Goal: Use online tool/utility: Utilize a website feature to perform a specific function

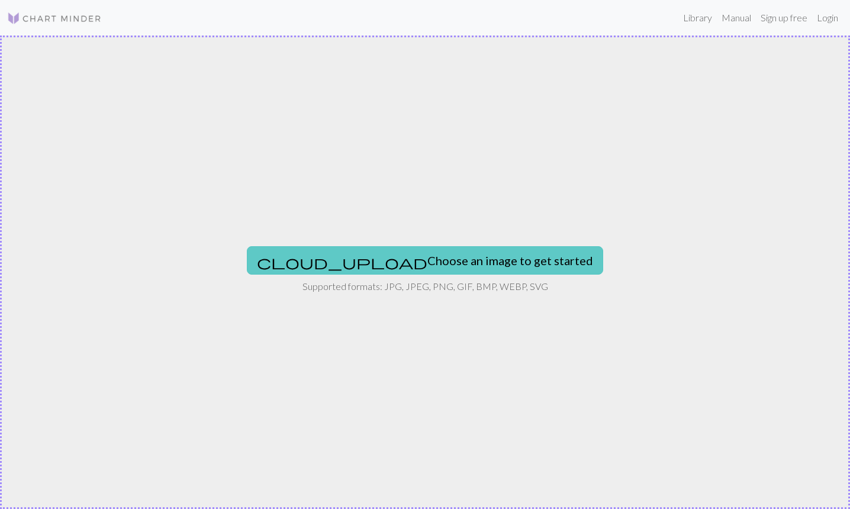
click at [400, 272] on button "cloud_upload Choose an image to get started" at bounding box center [425, 260] width 356 height 28
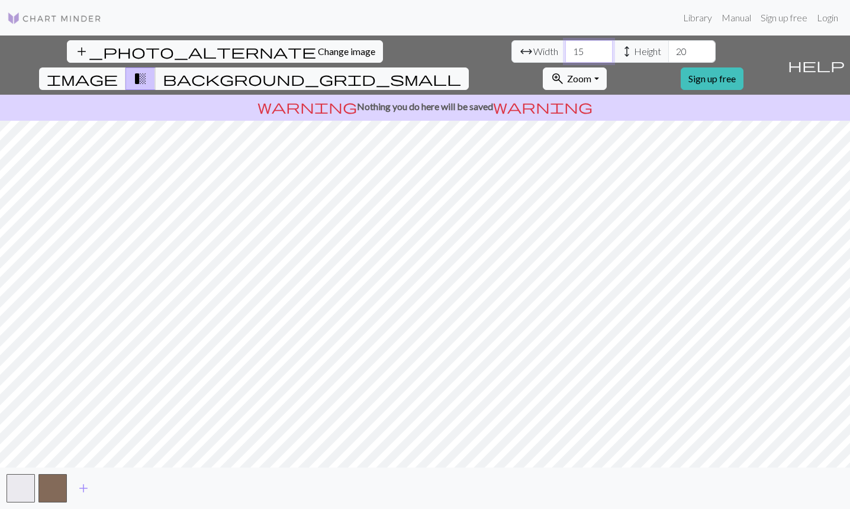
drag, startPoint x: 262, startPoint y: 52, endPoint x: 252, endPoint y: 52, distance: 10.1
click at [565, 52] on input "15" at bounding box center [588, 51] width 47 height 22
type input "100"
drag, startPoint x: 364, startPoint y: 49, endPoint x: 345, endPoint y: 49, distance: 18.9
click at [668, 49] on input "20" at bounding box center [691, 51] width 47 height 22
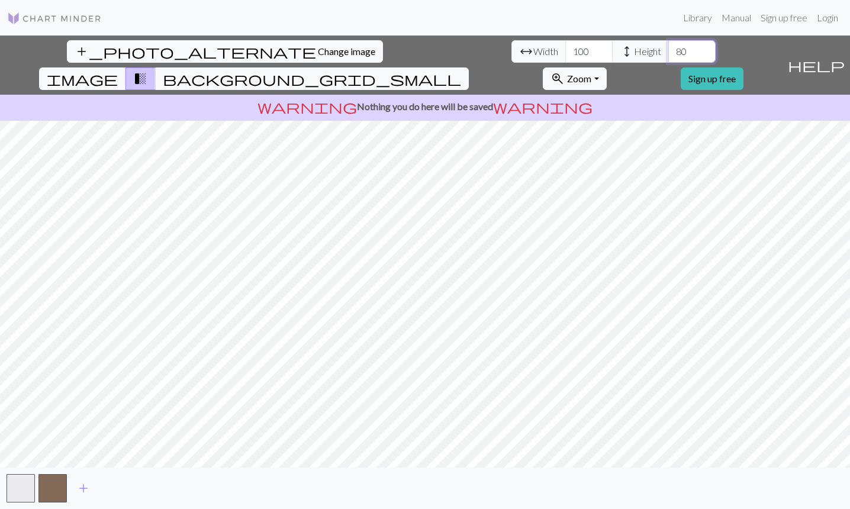
type input "80"
drag, startPoint x: 263, startPoint y: 50, endPoint x: 236, endPoint y: 50, distance: 26.6
click at [565, 50] on input "100" at bounding box center [588, 51] width 47 height 22
type input "80"
drag, startPoint x: 361, startPoint y: 53, endPoint x: 336, endPoint y: 52, distance: 25.5
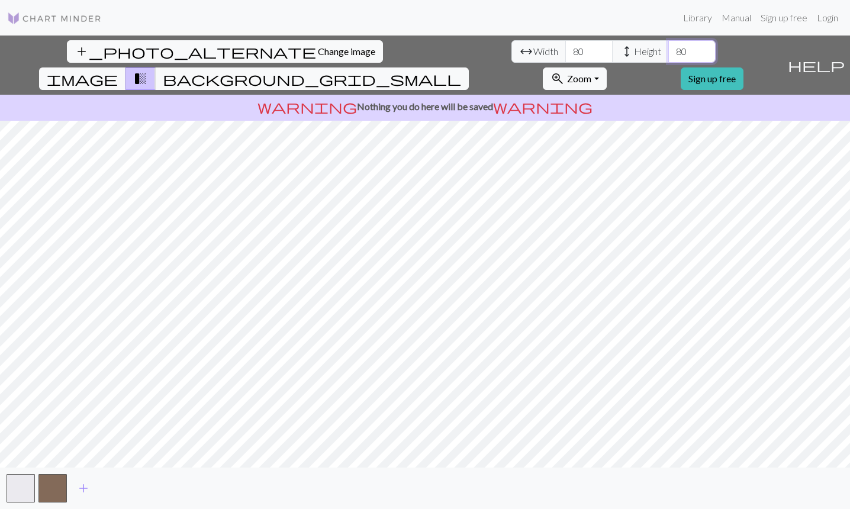
click at [668, 52] on input "80" at bounding box center [691, 51] width 47 height 22
type input "1"
drag, startPoint x: 261, startPoint y: 50, endPoint x: 232, endPoint y: 53, distance: 28.6
click at [565, 53] on input "80" at bounding box center [588, 51] width 47 height 22
type input "100"
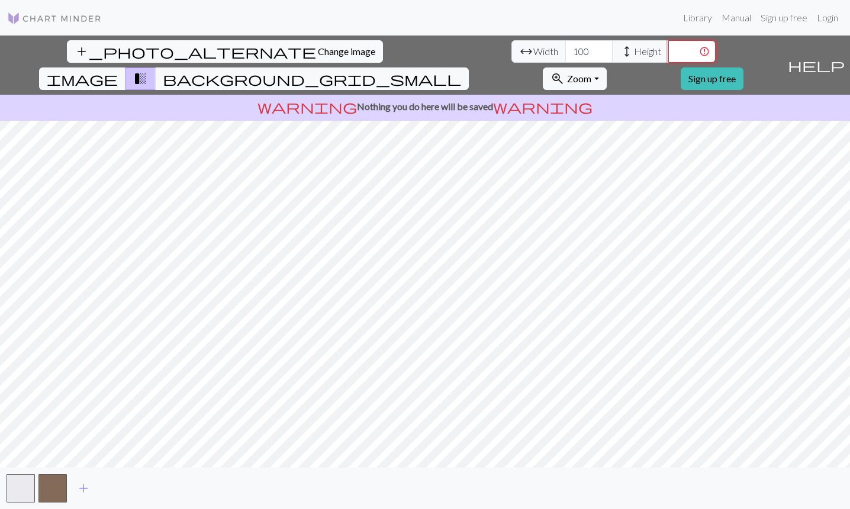
click at [668, 57] on input "number" at bounding box center [691, 51] width 47 height 22
type input "80"
click at [606, 482] on div "add_photo_alternate Change image arrow_range Width 100 height Height 80 image t…" at bounding box center [425, 273] width 850 height 474
click at [86, 487] on span "add" at bounding box center [83, 488] width 14 height 17
click at [86, 487] on button "button" at bounding box center [84, 488] width 28 height 28
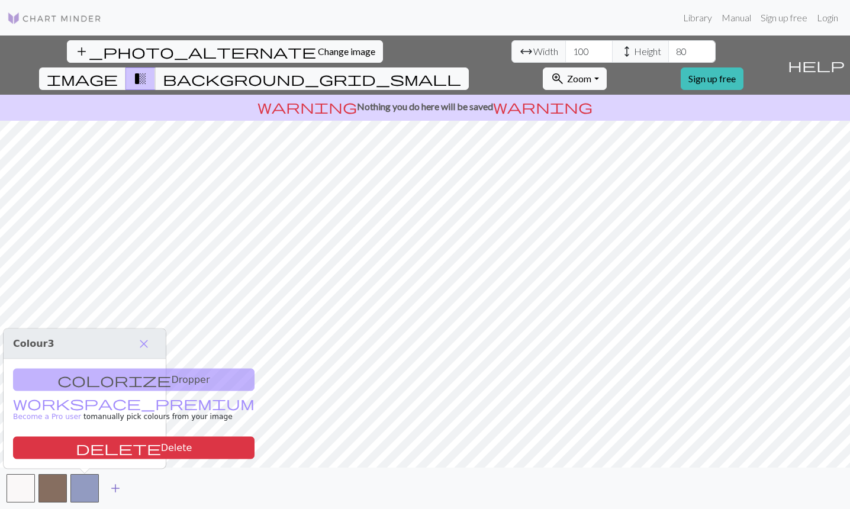
click at [110, 487] on span "add" at bounding box center [115, 488] width 14 height 17
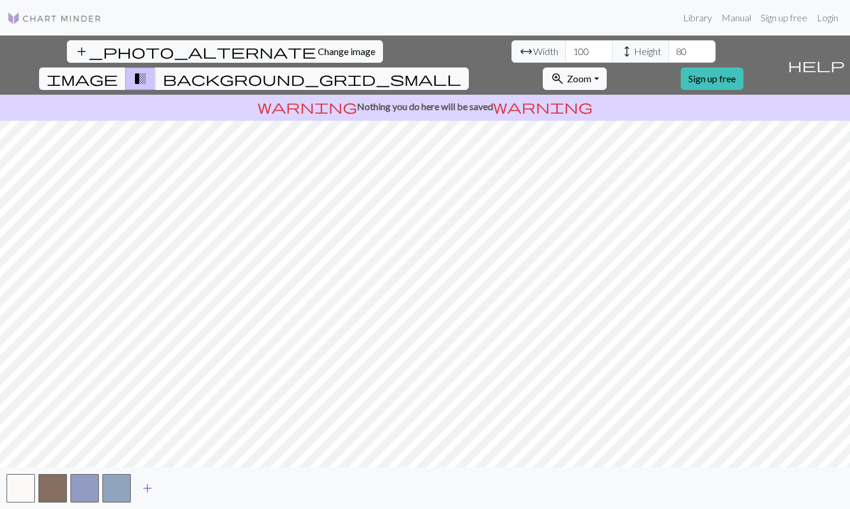
click at [146, 486] on span "add" at bounding box center [147, 488] width 14 height 17
click at [178, 488] on span "add" at bounding box center [179, 488] width 14 height 17
click at [212, 491] on span "add" at bounding box center [211, 488] width 14 height 17
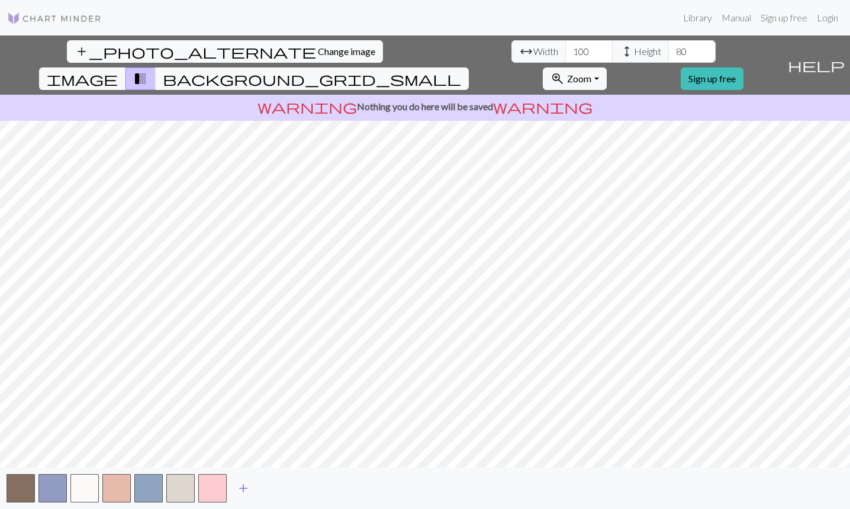
click at [243, 489] on span "add" at bounding box center [243, 488] width 14 height 17
click at [276, 487] on span "add" at bounding box center [275, 488] width 14 height 17
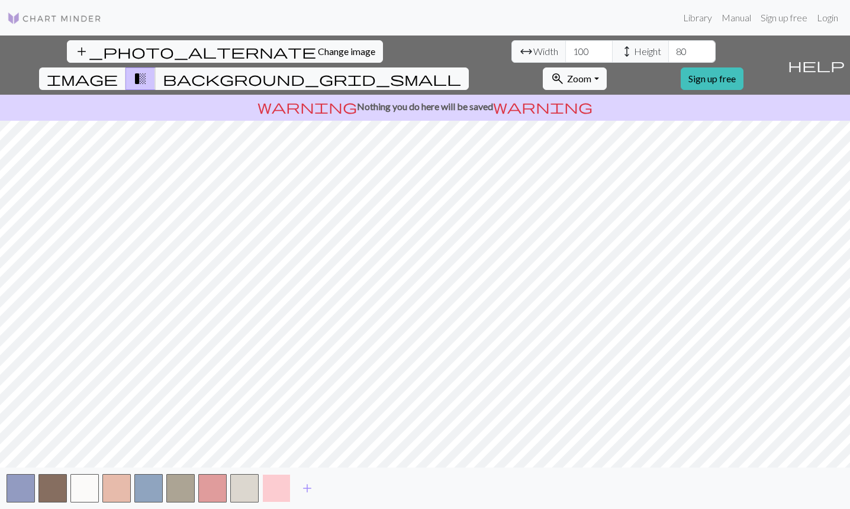
click at [276, 487] on button "button" at bounding box center [276, 488] width 28 height 28
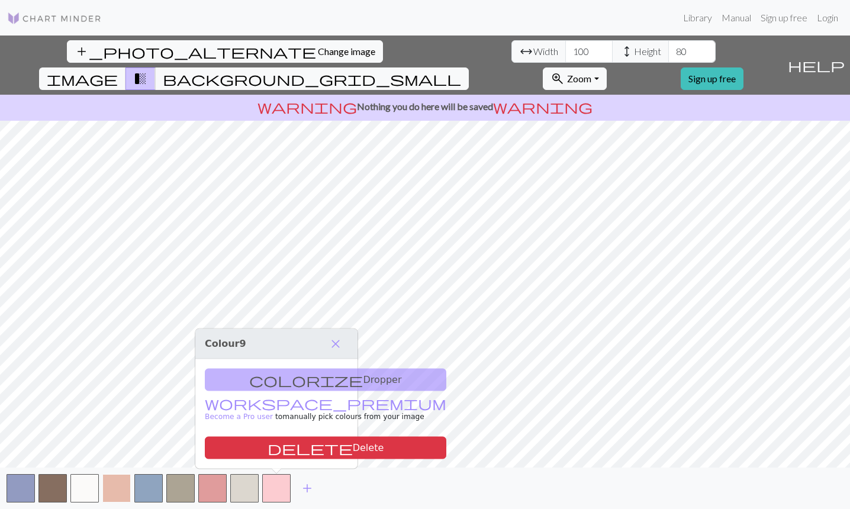
click at [119, 484] on button "button" at bounding box center [116, 488] width 28 height 28
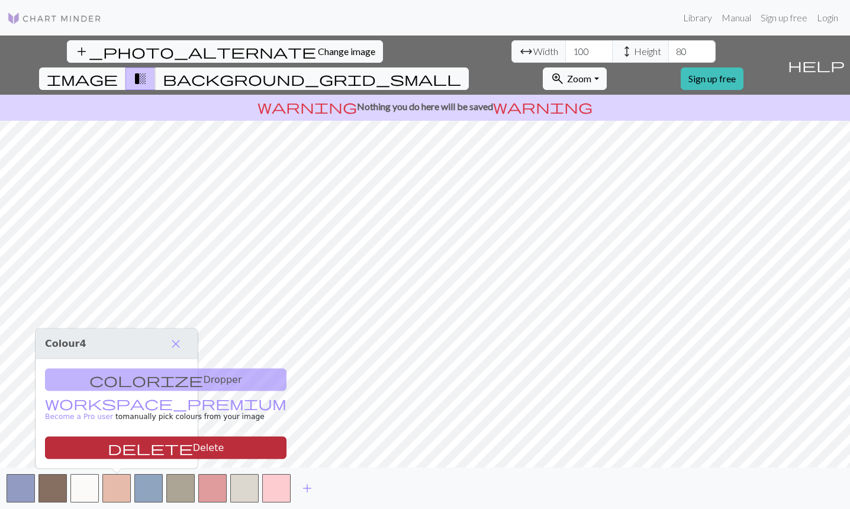
click at [124, 451] on button "delete Delete" at bounding box center [166, 448] width 242 height 22
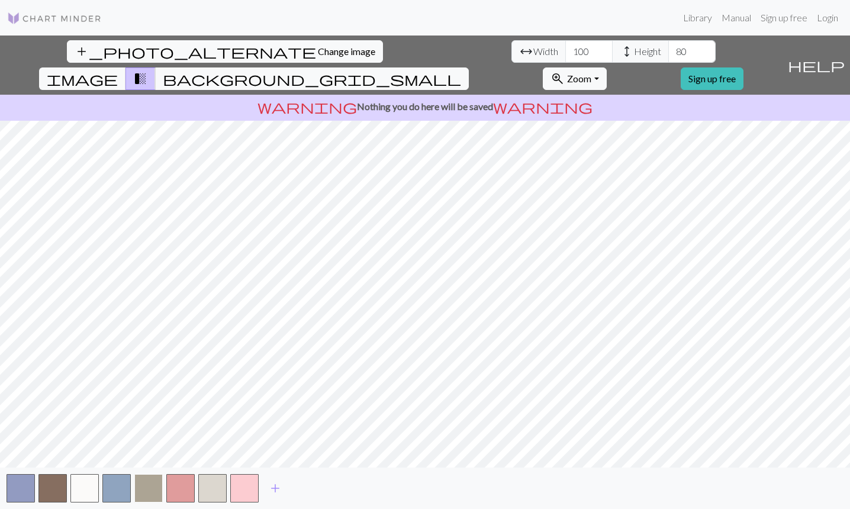
click at [146, 496] on button "button" at bounding box center [148, 488] width 28 height 28
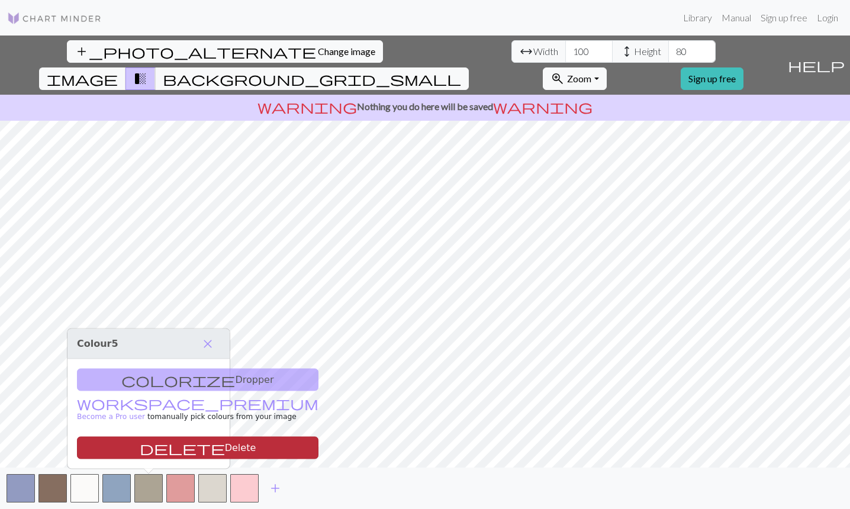
click at [149, 445] on button "delete Delete" at bounding box center [198, 448] width 242 height 22
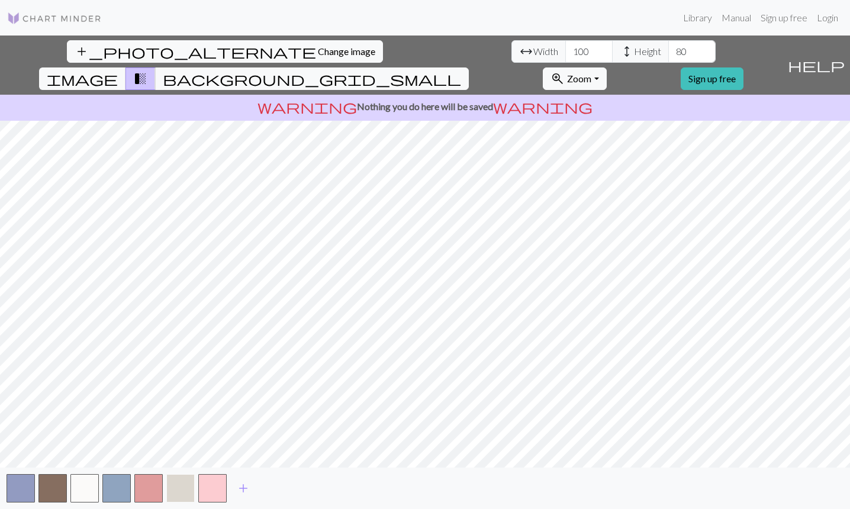
click at [185, 491] on button "button" at bounding box center [180, 488] width 28 height 28
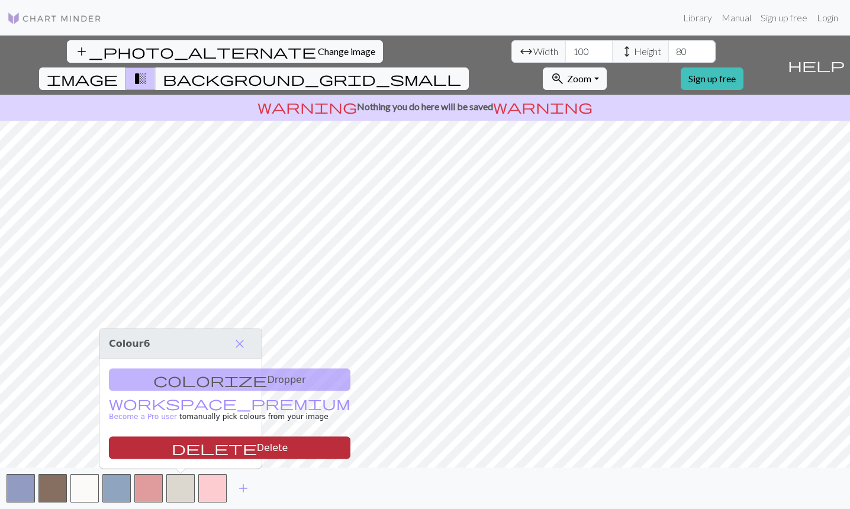
click at [181, 443] on button "delete Delete" at bounding box center [230, 448] width 242 height 22
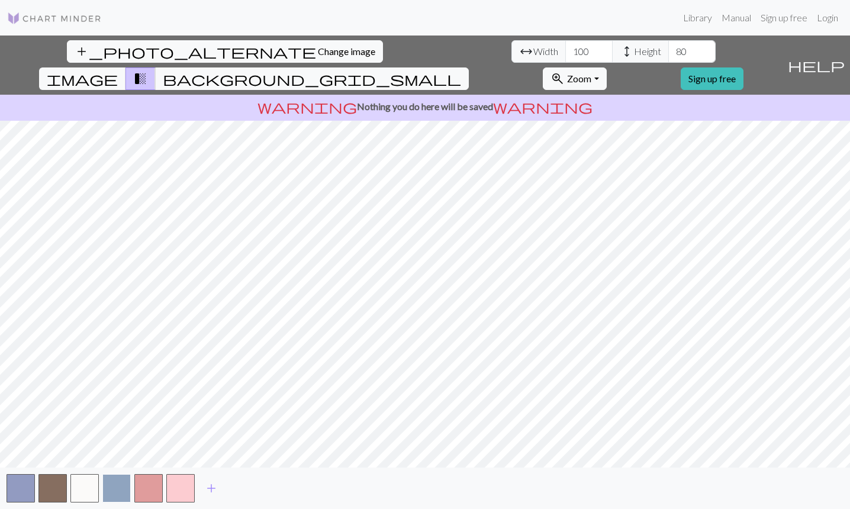
click at [111, 491] on button "button" at bounding box center [116, 488] width 28 height 28
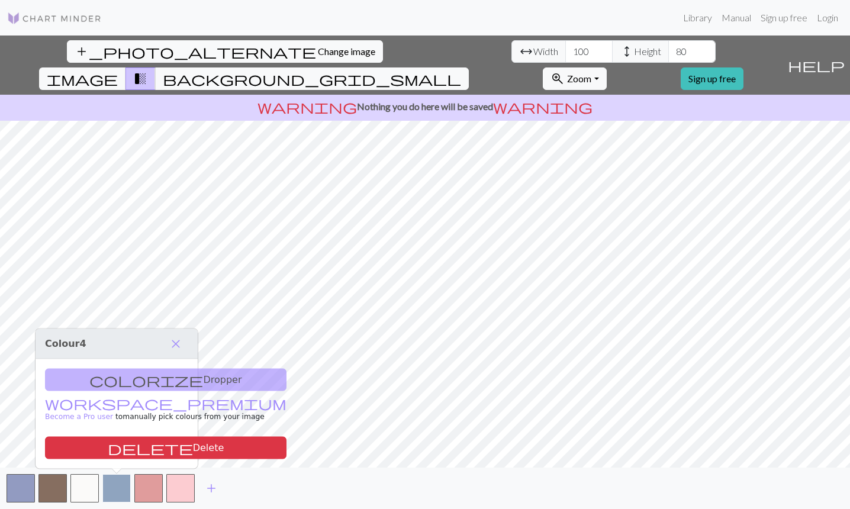
click at [127, 488] on button "button" at bounding box center [116, 488] width 28 height 28
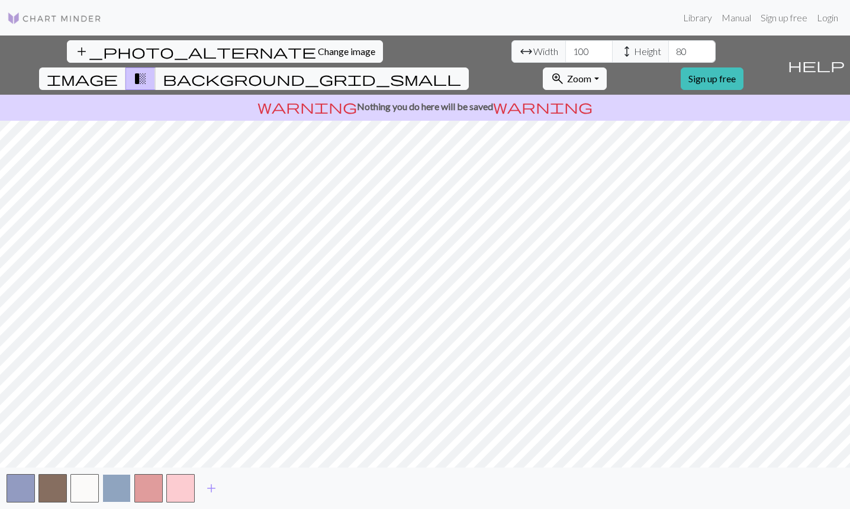
click at [119, 487] on button "button" at bounding box center [116, 488] width 28 height 28
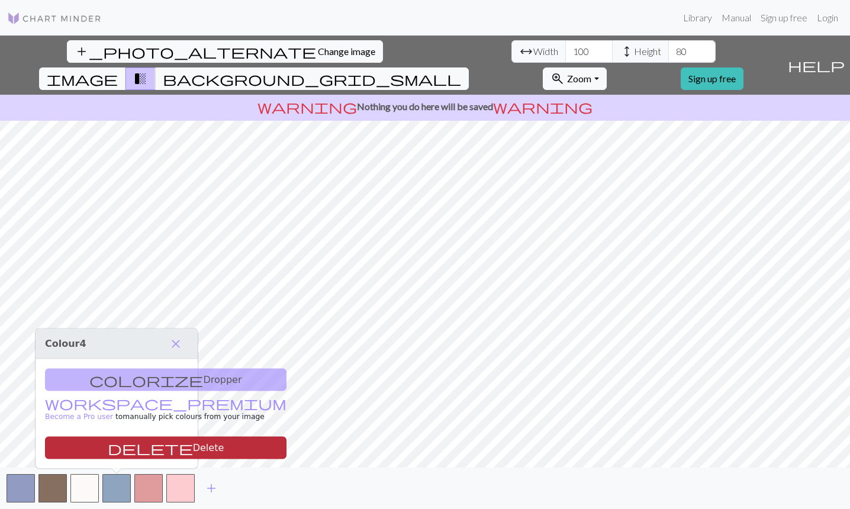
click at [117, 453] on button "delete Delete" at bounding box center [166, 448] width 242 height 22
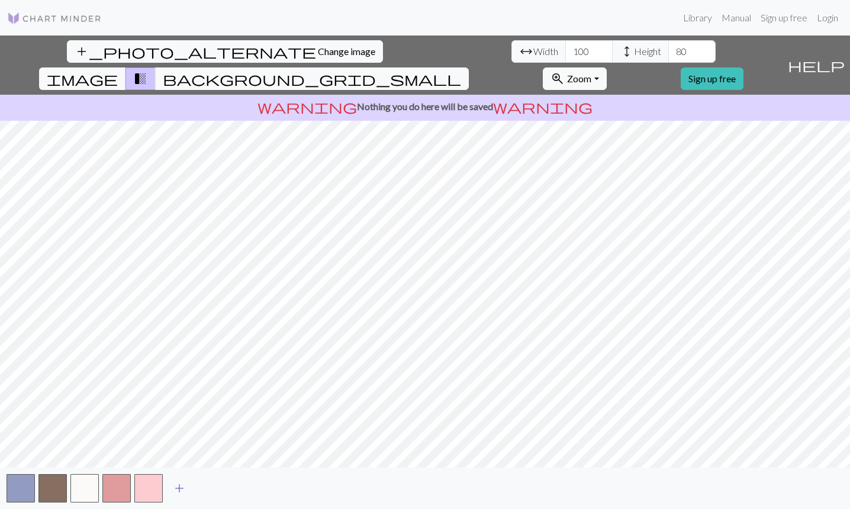
click at [175, 488] on span "add" at bounding box center [179, 488] width 14 height 17
click at [175, 489] on button "button" at bounding box center [180, 488] width 28 height 28
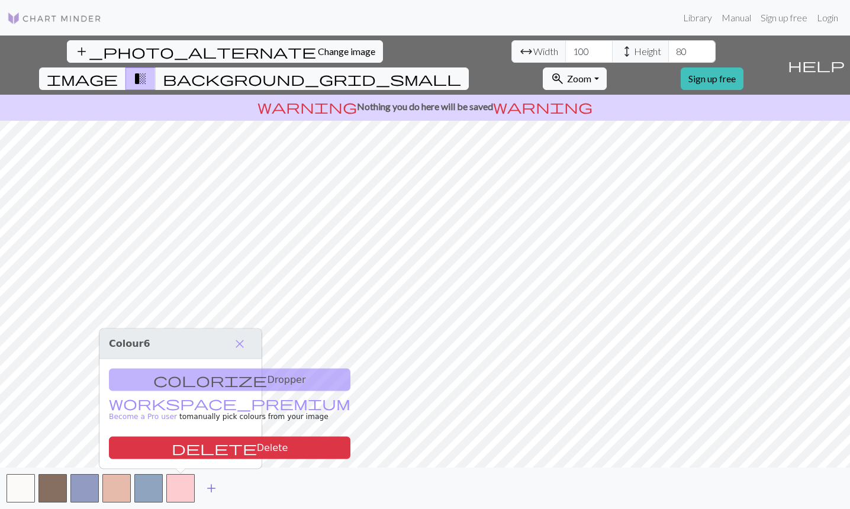
click at [208, 488] on span "add" at bounding box center [211, 488] width 14 height 17
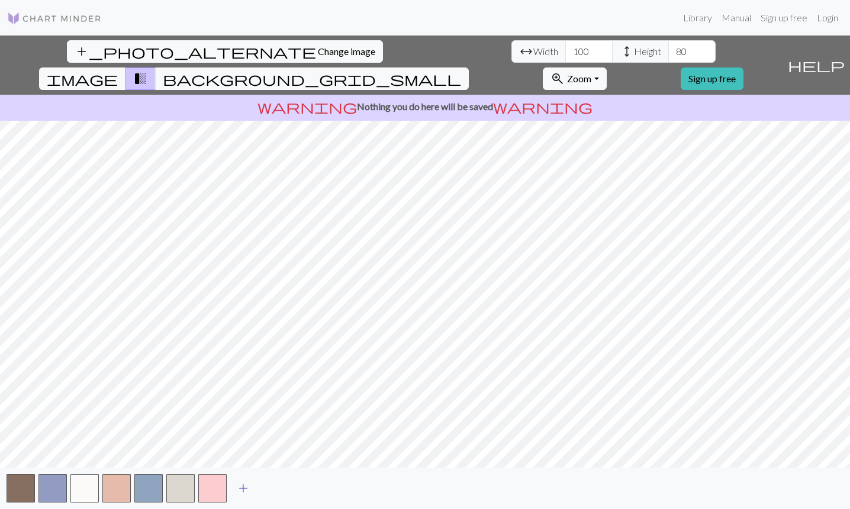
click at [249, 487] on span "add" at bounding box center [243, 488] width 14 height 17
click at [212, 487] on button "button" at bounding box center [212, 488] width 28 height 28
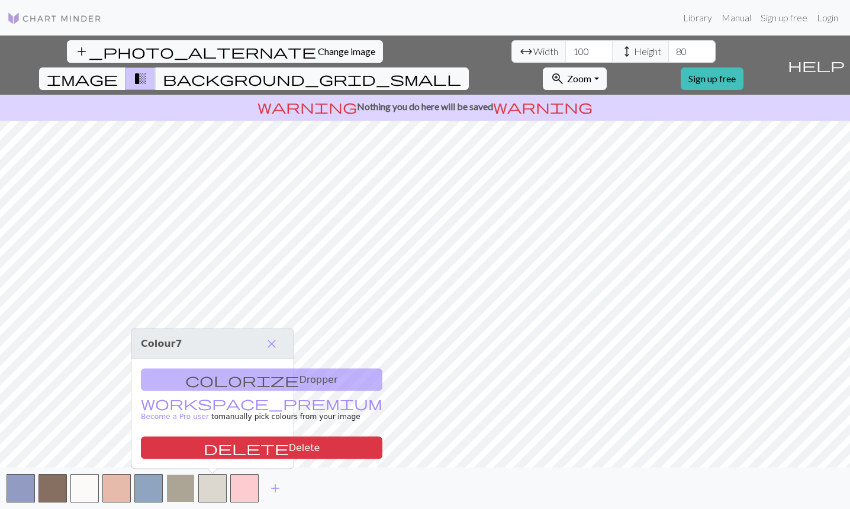
click at [186, 487] on button "button" at bounding box center [180, 488] width 28 height 28
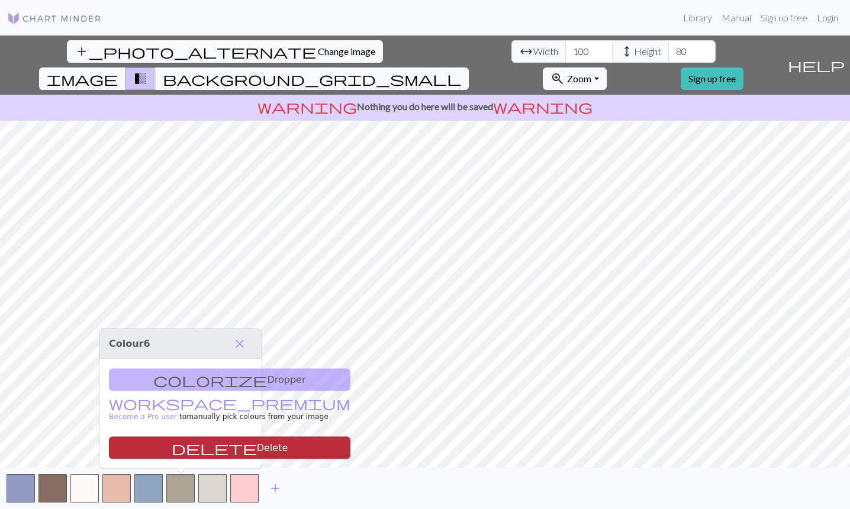
click at [183, 451] on button "delete Delete" at bounding box center [230, 448] width 242 height 22
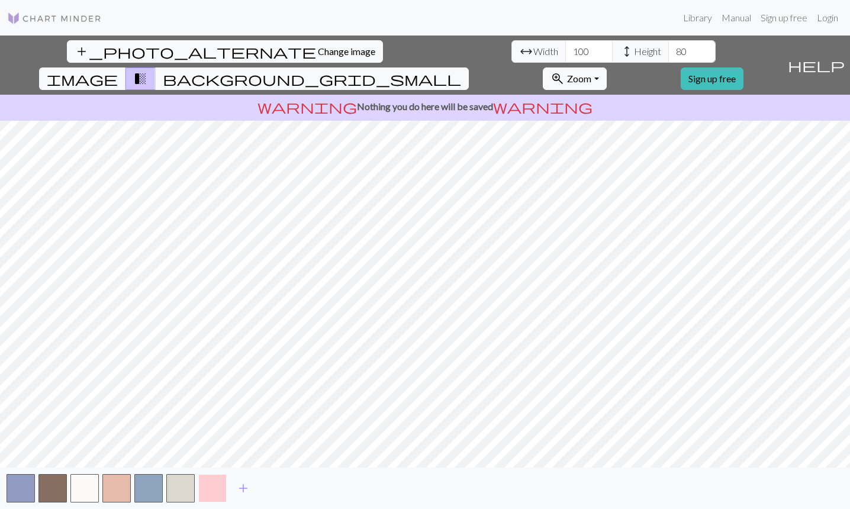
click at [216, 489] on button "button" at bounding box center [212, 488] width 28 height 28
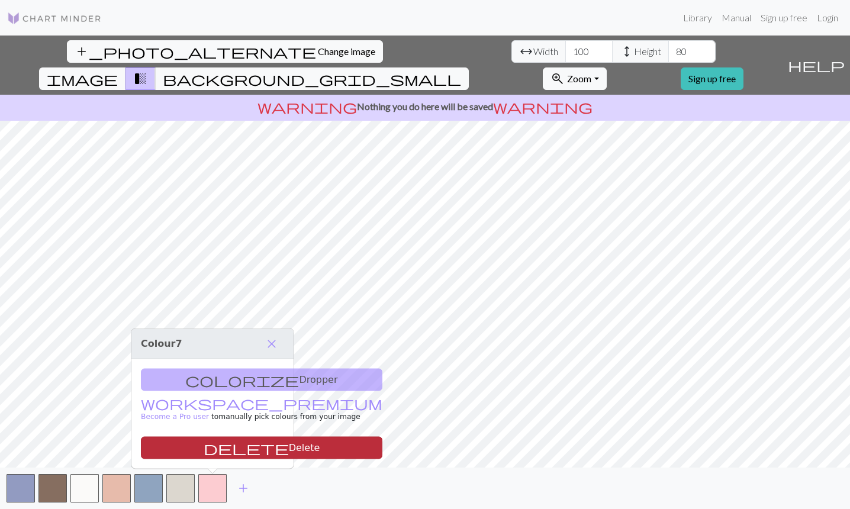
click at [247, 444] on button "delete Delete" at bounding box center [262, 448] width 242 height 22
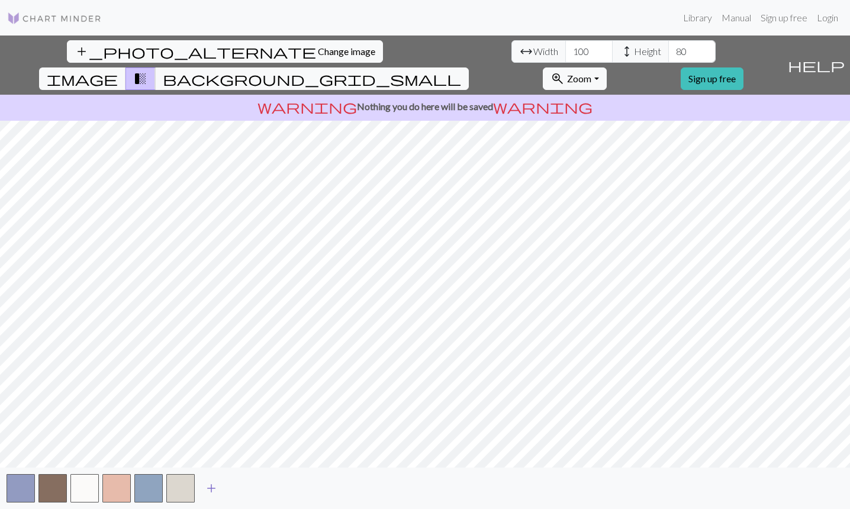
click at [217, 487] on span "add" at bounding box center [211, 488] width 14 height 17
click at [245, 486] on span "add" at bounding box center [243, 488] width 14 height 17
click at [272, 486] on span "add" at bounding box center [275, 488] width 14 height 17
click at [117, 485] on button "button" at bounding box center [116, 488] width 28 height 28
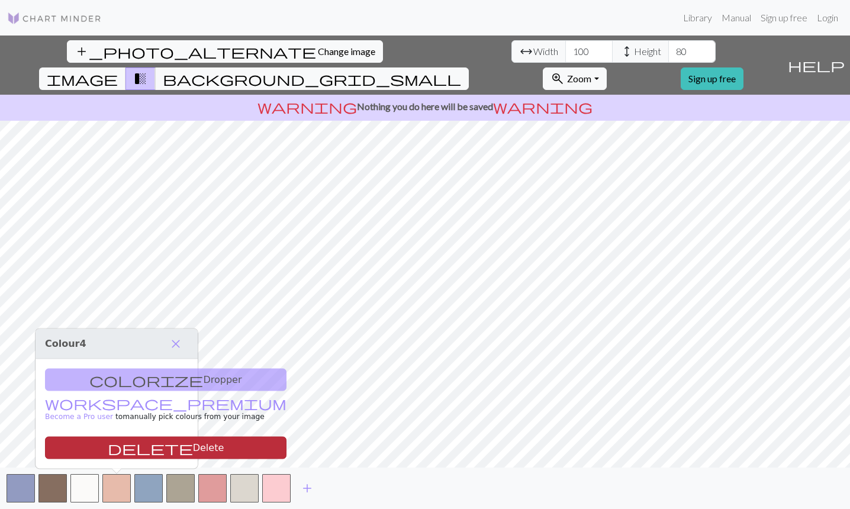
click at [151, 450] on button "delete Delete" at bounding box center [166, 448] width 242 height 22
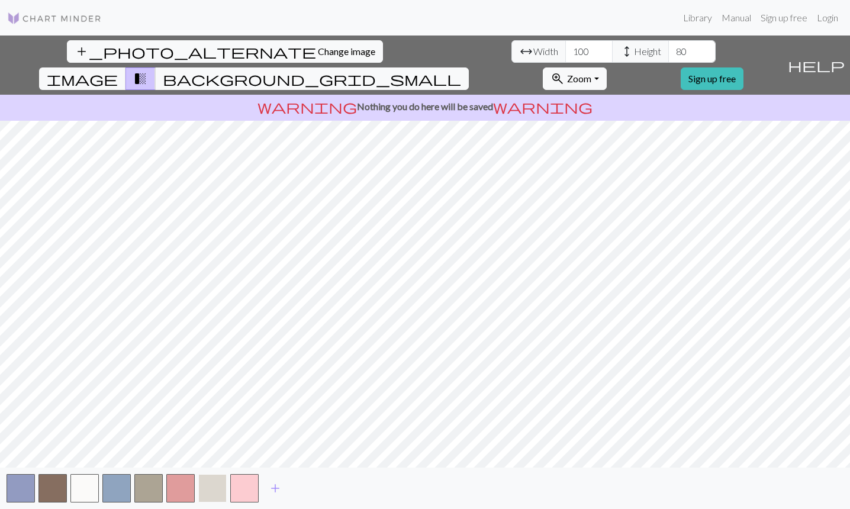
click at [214, 490] on button "button" at bounding box center [212, 488] width 28 height 28
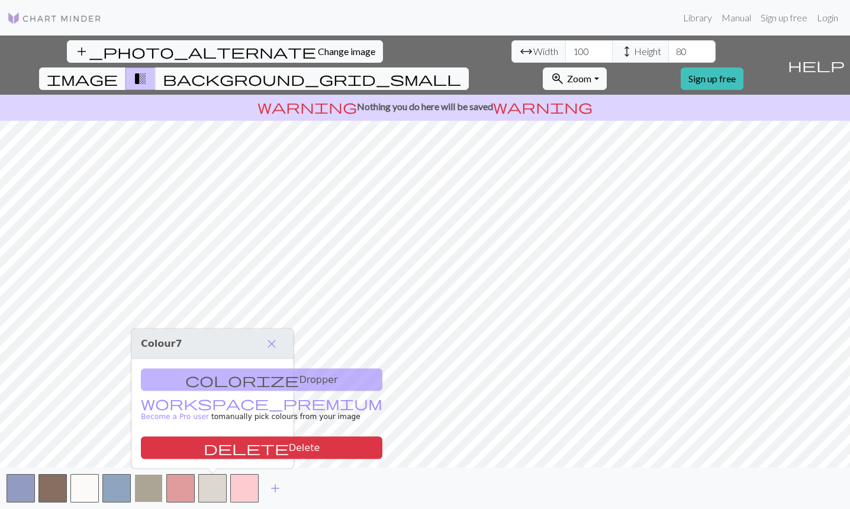
click at [147, 491] on button "button" at bounding box center [148, 488] width 28 height 28
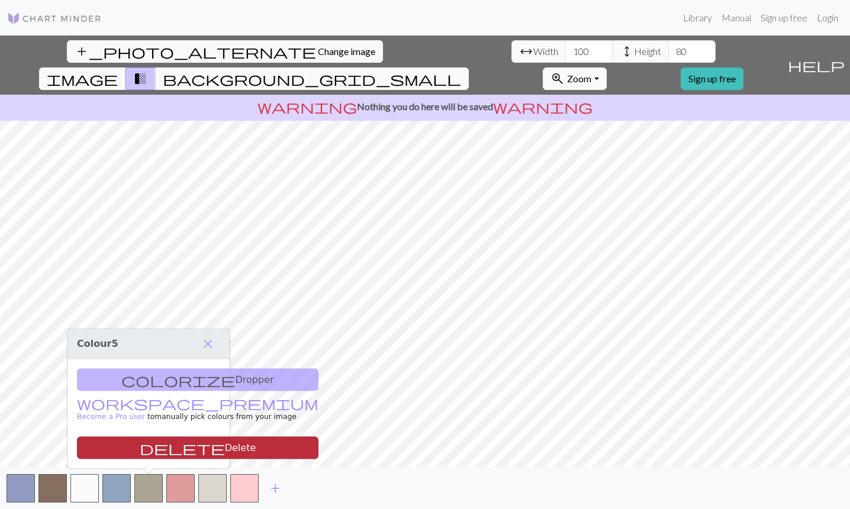
click at [147, 448] on button "delete Delete" at bounding box center [198, 448] width 242 height 22
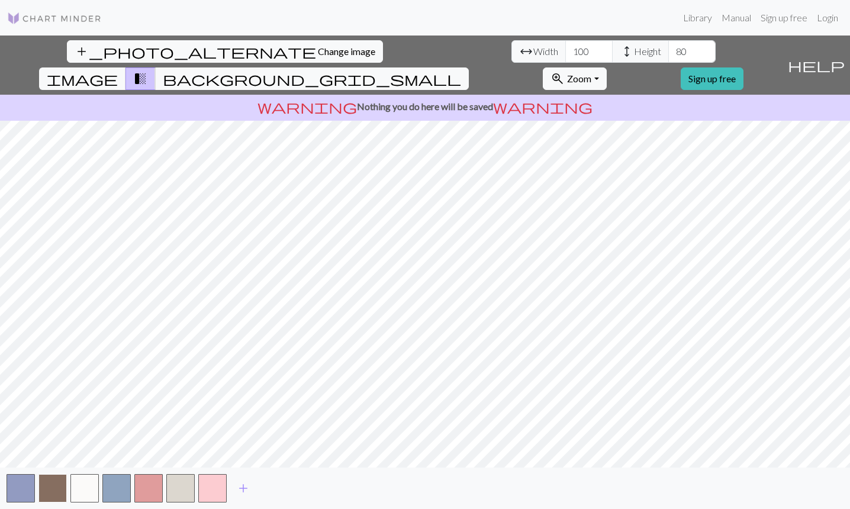
click at [60, 486] on button "button" at bounding box center [52, 488] width 28 height 28
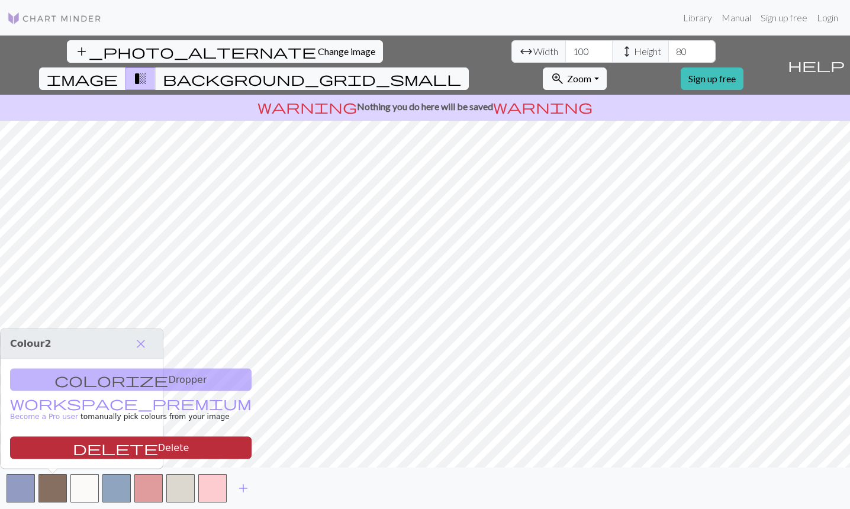
click at [91, 449] on button "delete Delete" at bounding box center [131, 448] width 242 height 22
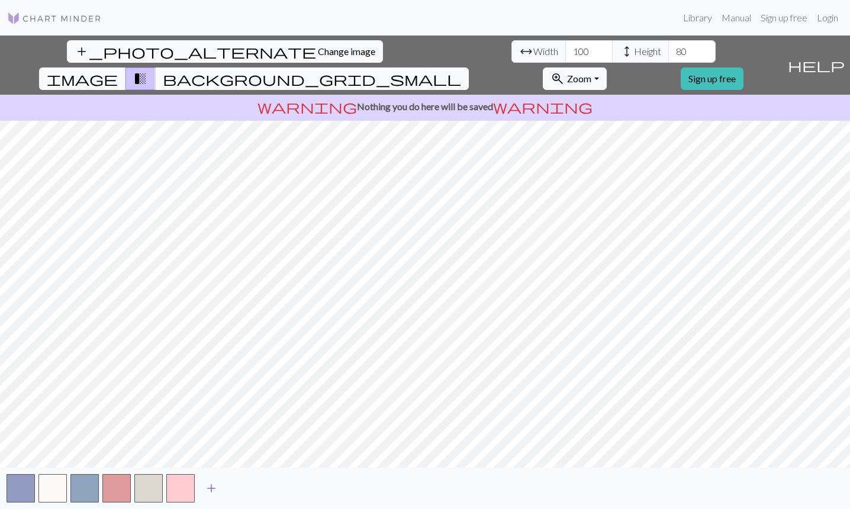
click at [211, 491] on span "add" at bounding box center [211, 488] width 14 height 17
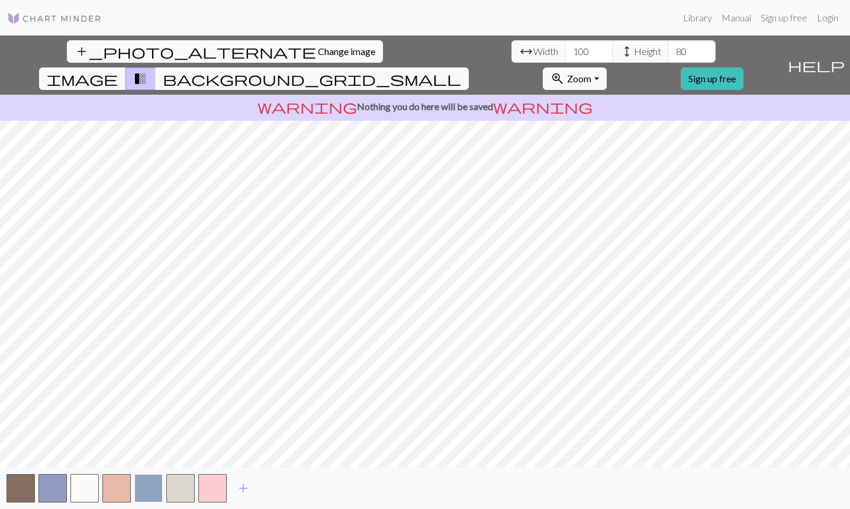
click at [150, 488] on button "button" at bounding box center [148, 488] width 28 height 28
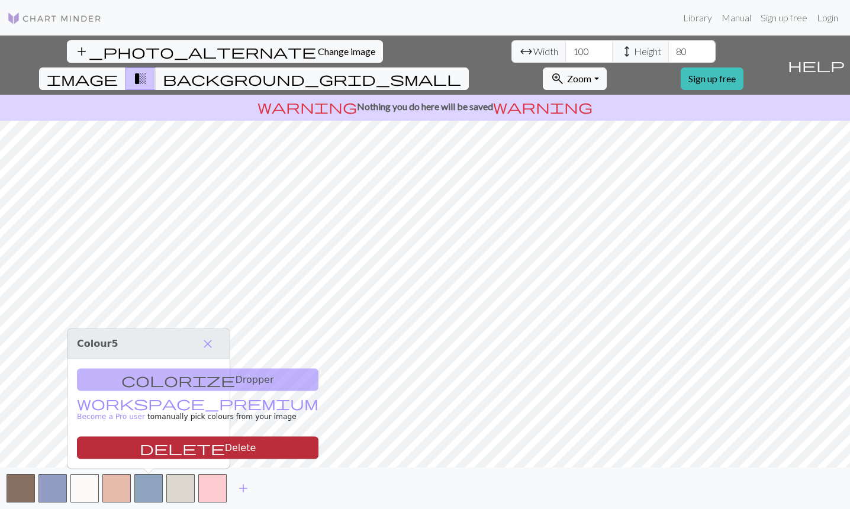
click at [155, 454] on button "delete Delete" at bounding box center [198, 448] width 242 height 22
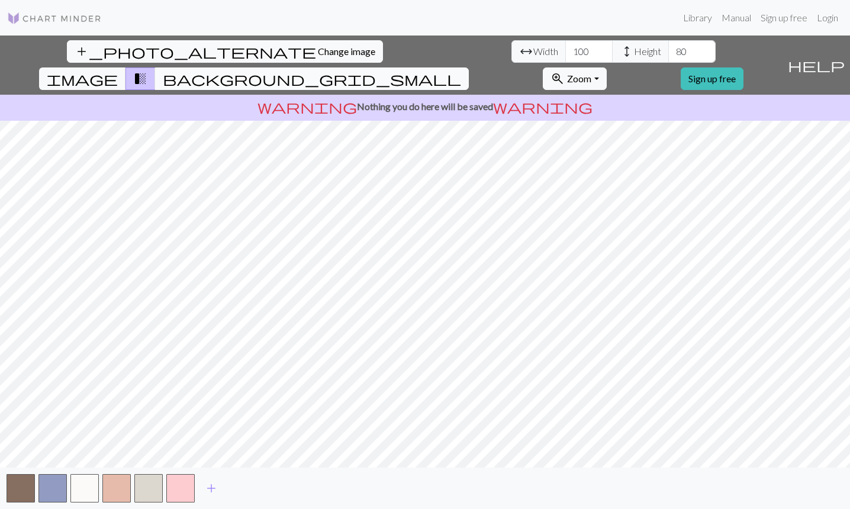
click at [461, 70] on span "background_grid_small" at bounding box center [312, 78] width 298 height 17
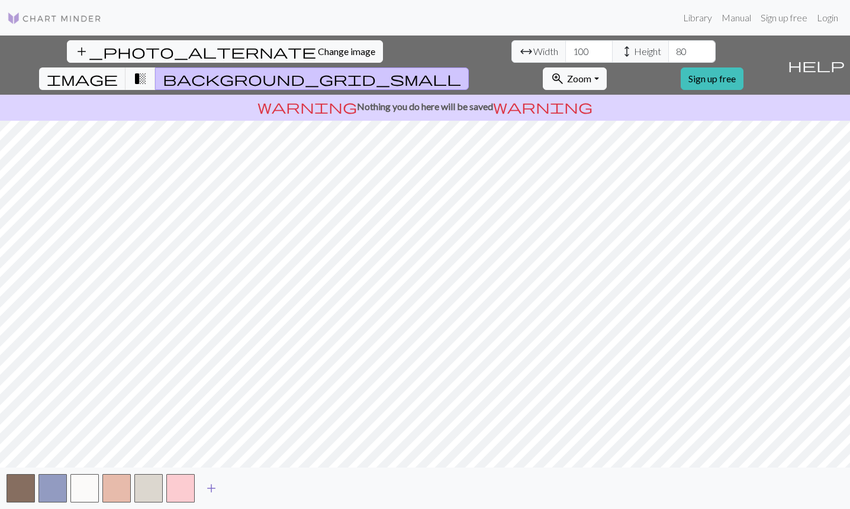
click at [220, 487] on button "add" at bounding box center [212, 488] width 30 height 22
click at [249, 488] on span "add" at bounding box center [243, 488] width 14 height 17
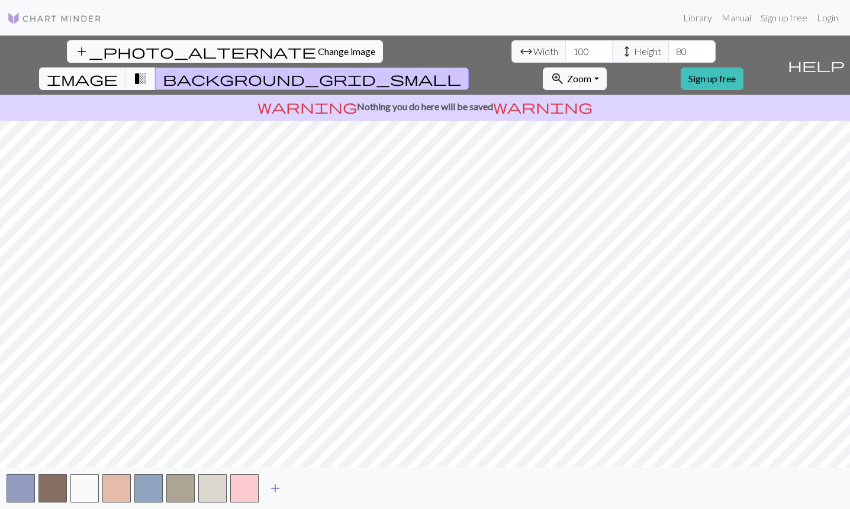
click at [249, 488] on button "button" at bounding box center [244, 488] width 28 height 28
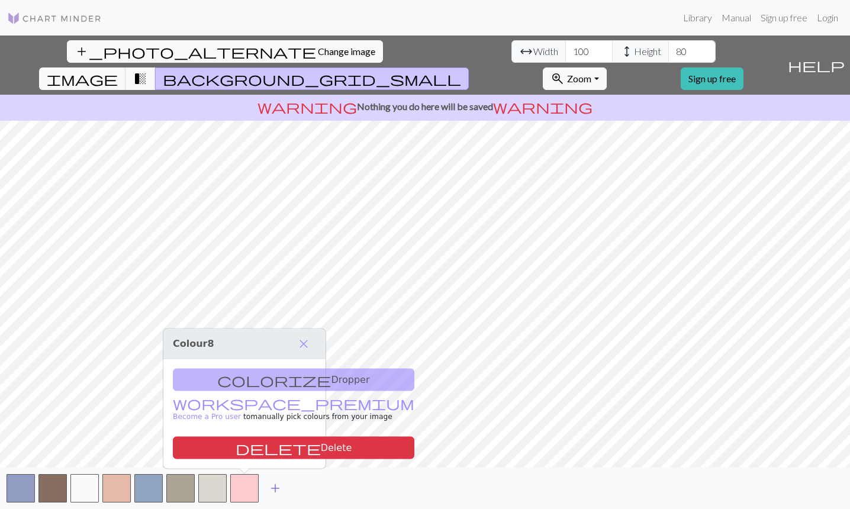
click at [276, 488] on span "add" at bounding box center [275, 488] width 14 height 17
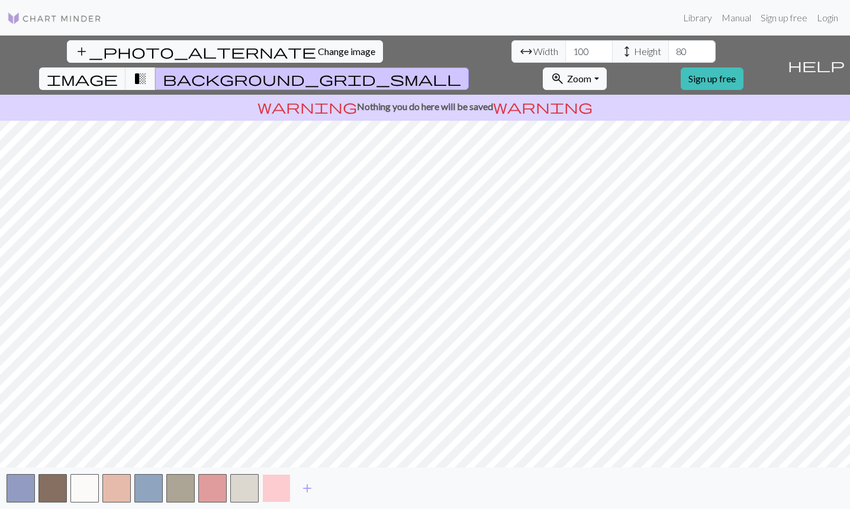
click at [265, 487] on button "button" at bounding box center [276, 488] width 28 height 28
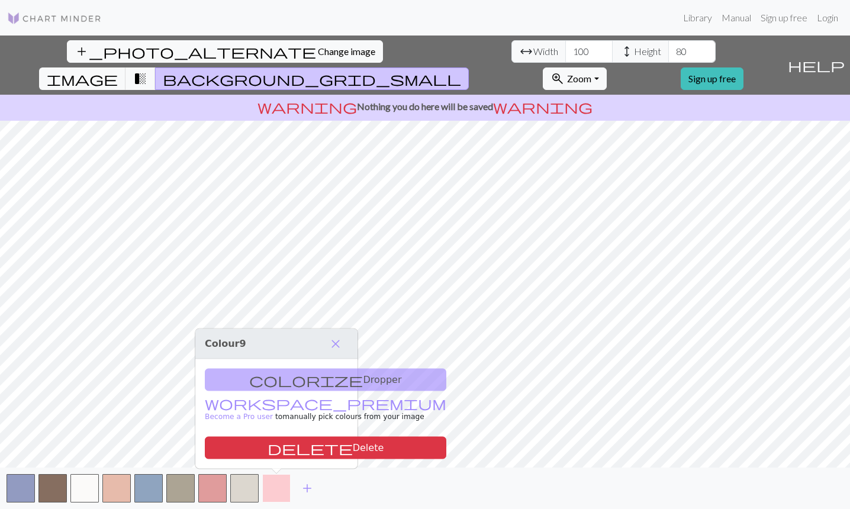
click at [275, 496] on button "button" at bounding box center [276, 488] width 28 height 28
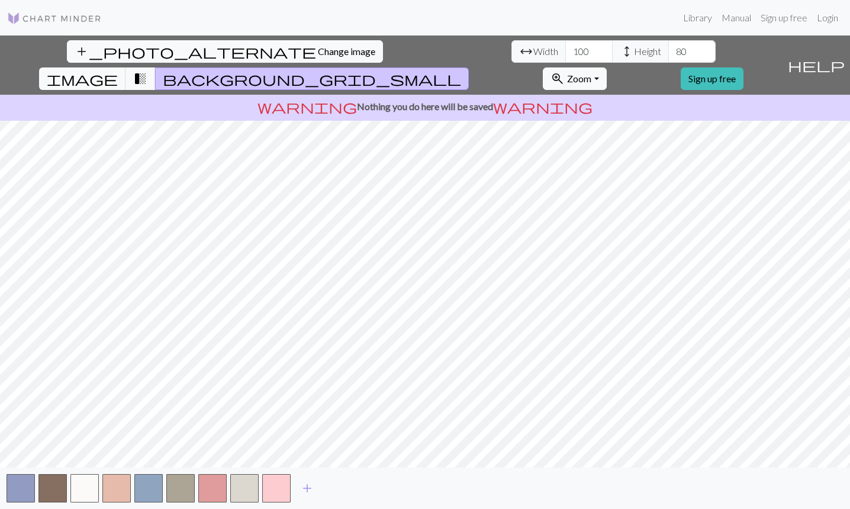
click at [417, 507] on div "add" at bounding box center [425, 488] width 850 height 41
